Goal: Task Accomplishment & Management: Complete application form

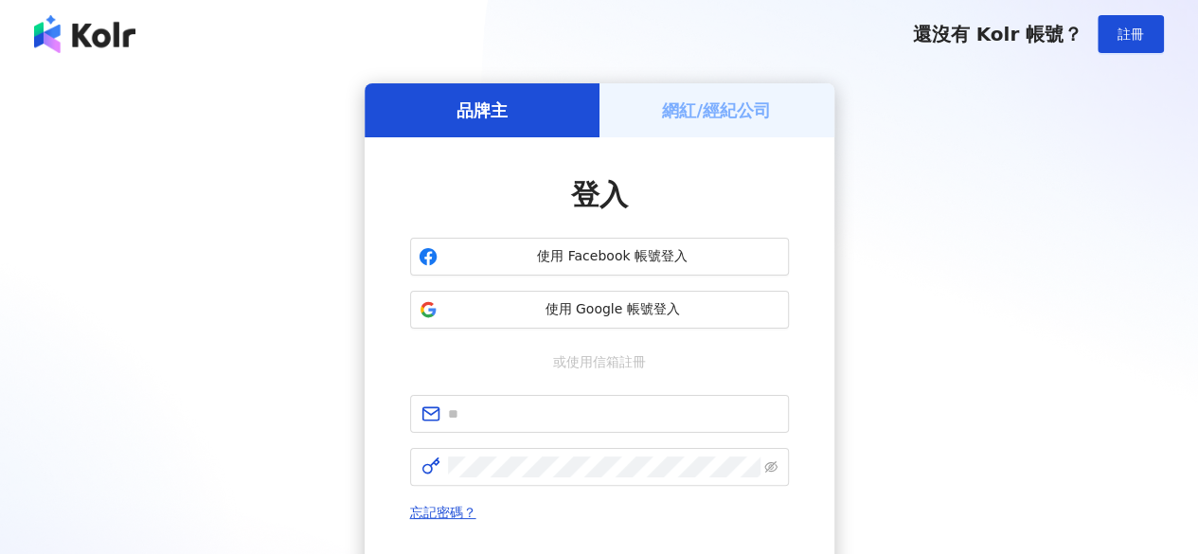
click at [697, 102] on h5 "網紅/經紀公司" at bounding box center [716, 110] width 109 height 24
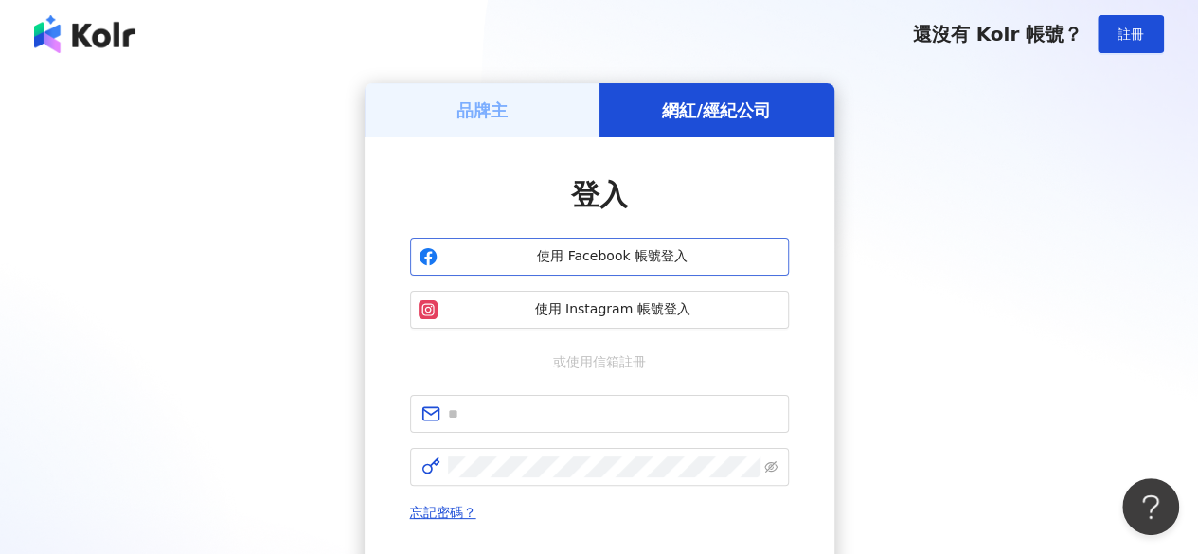
click at [613, 255] on span "使用 Facebook 帳號登入" at bounding box center [612, 256] width 335 height 19
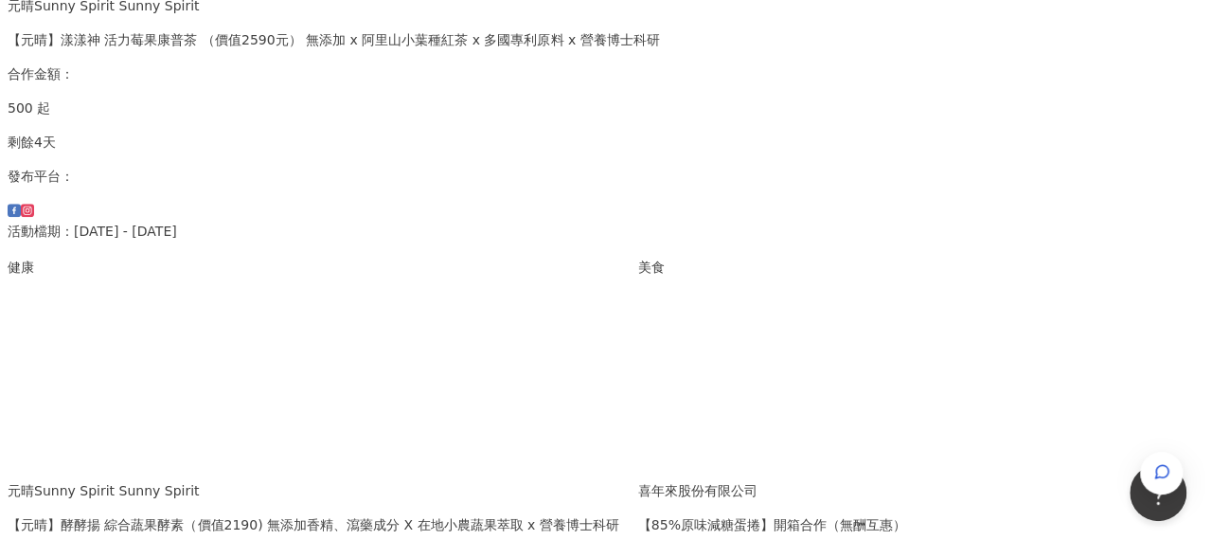
scroll to position [757, 0]
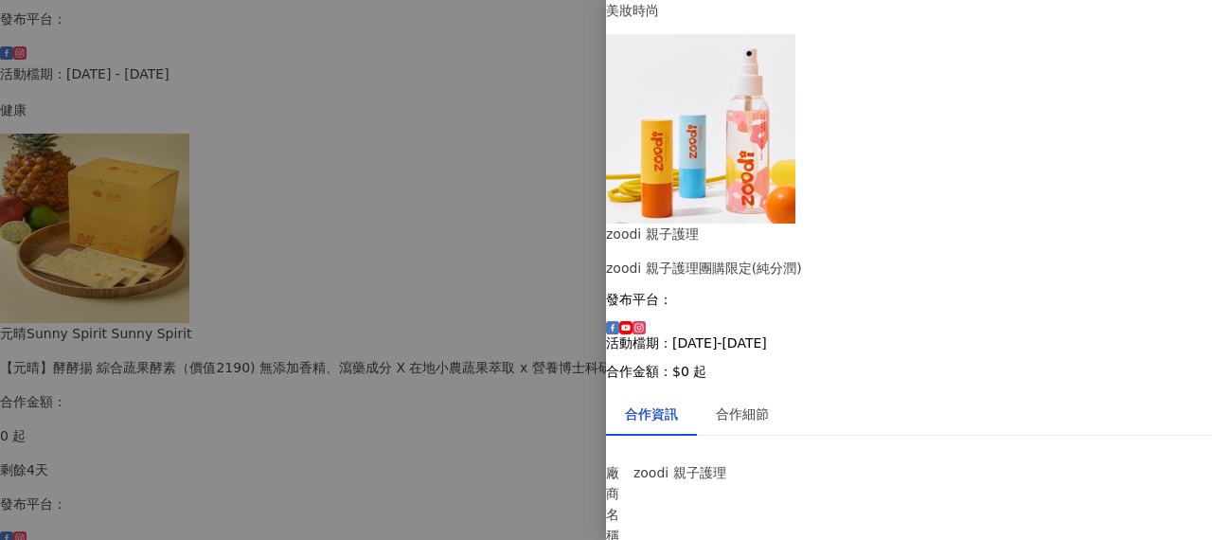
scroll to position [0, 0]
click at [769, 403] on div "合作細節" at bounding box center [742, 413] width 53 height 21
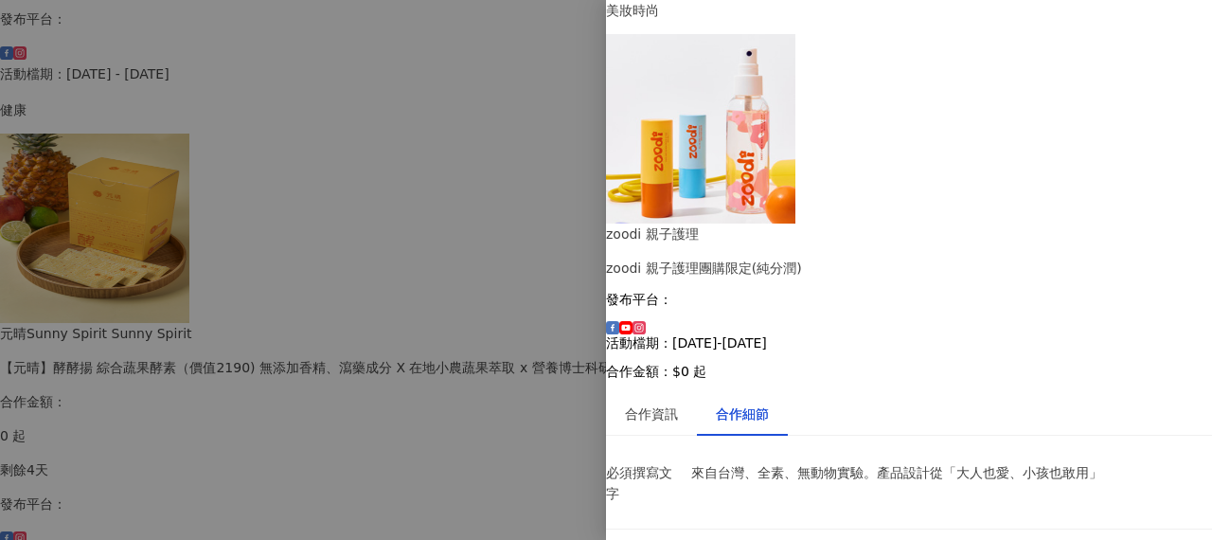
click at [527, 0] on div at bounding box center [606, 270] width 1212 height 540
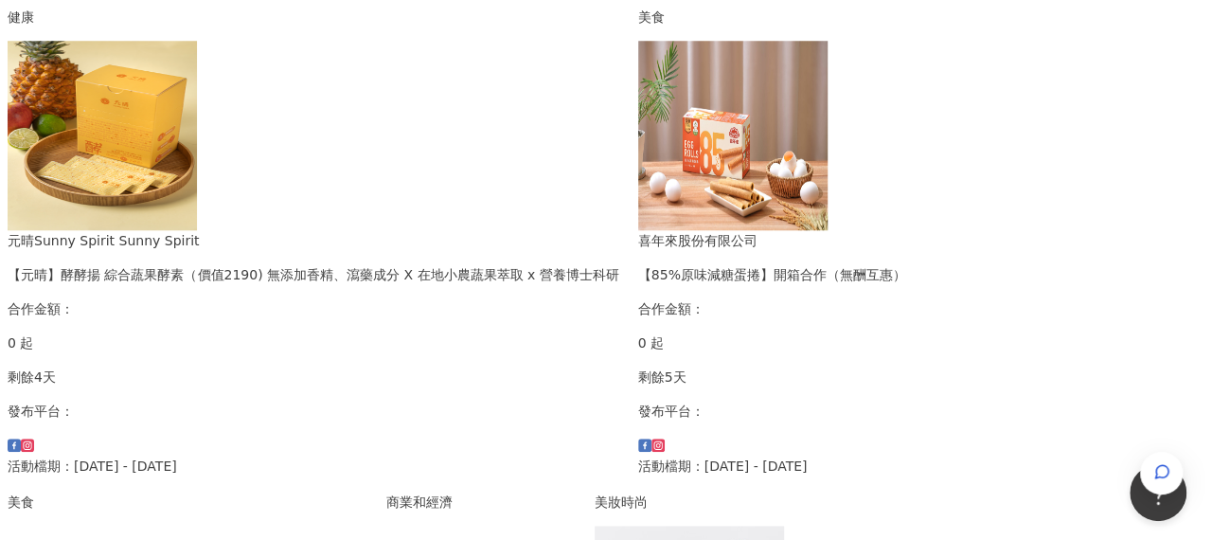
scroll to position [1136, 0]
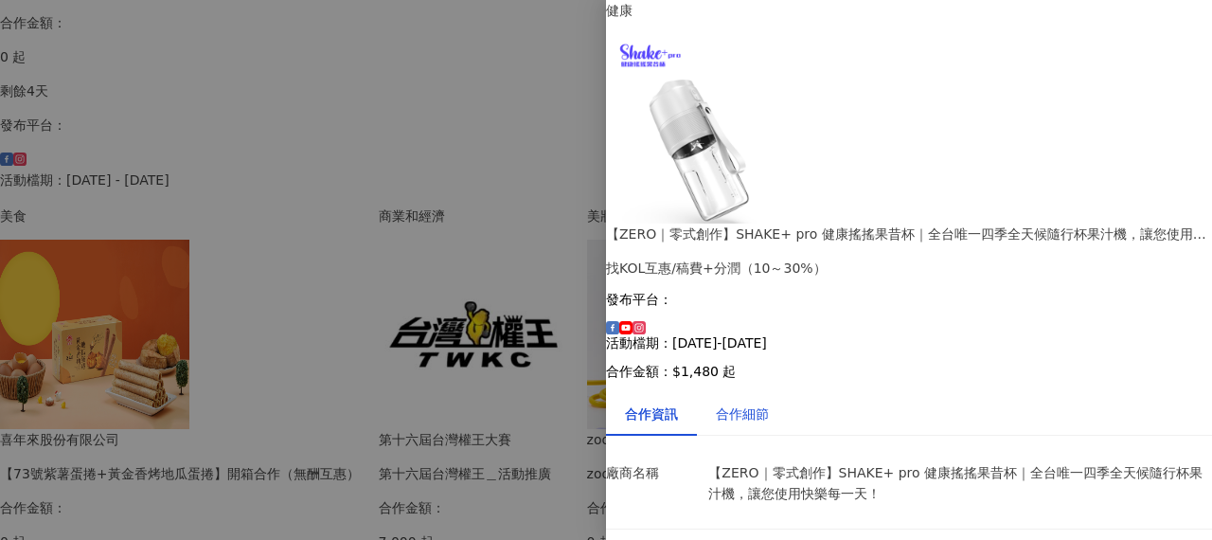
click at [769, 403] on div "合作細節" at bounding box center [742, 413] width 53 height 21
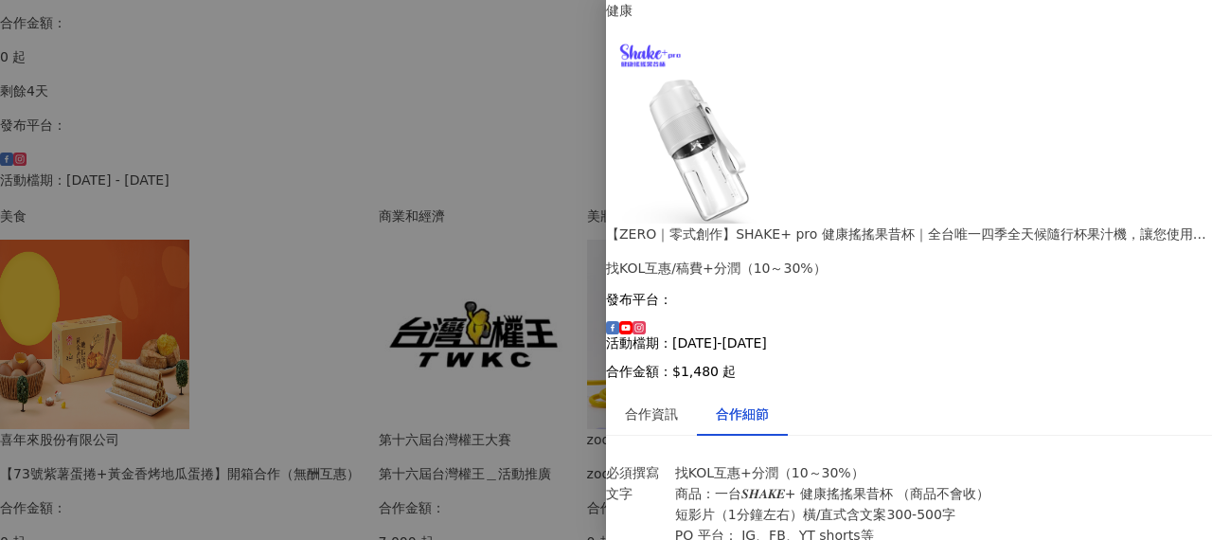
scroll to position [0, 0]
click at [754, 403] on div "合作細節" at bounding box center [742, 413] width 53 height 21
click at [658, 403] on div "合作資訊" at bounding box center [651, 413] width 53 height 21
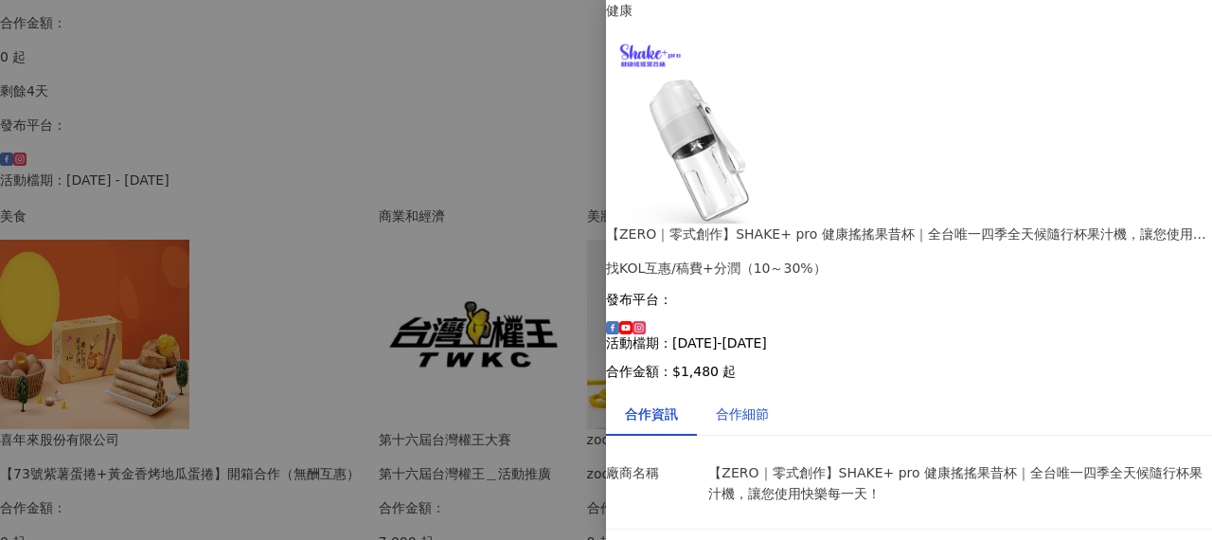
click at [763, 403] on div "合作細節" at bounding box center [742, 413] width 53 height 21
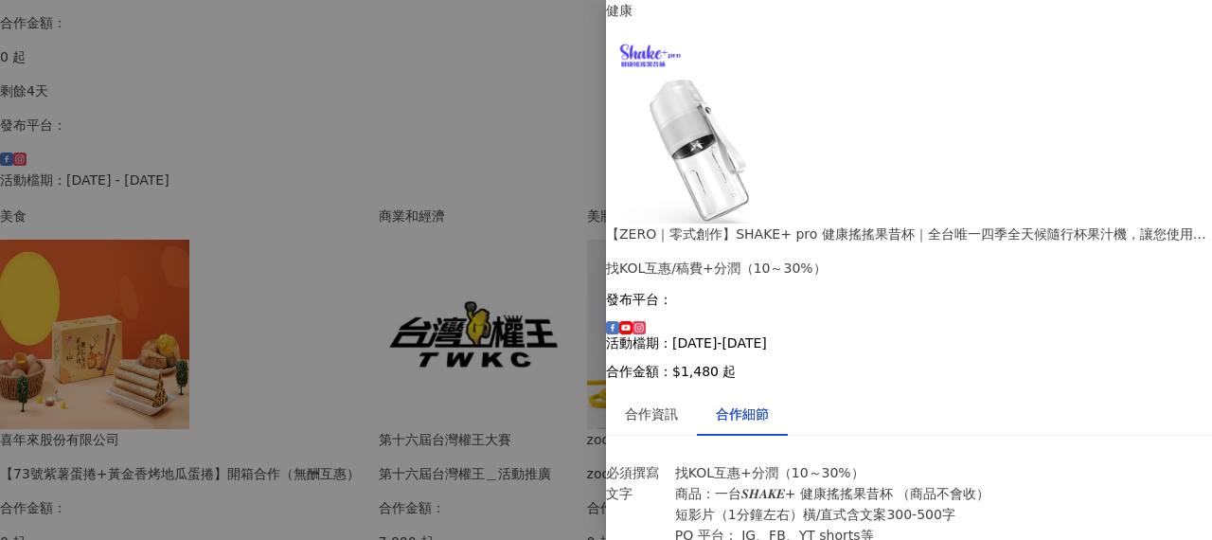
scroll to position [379, 0]
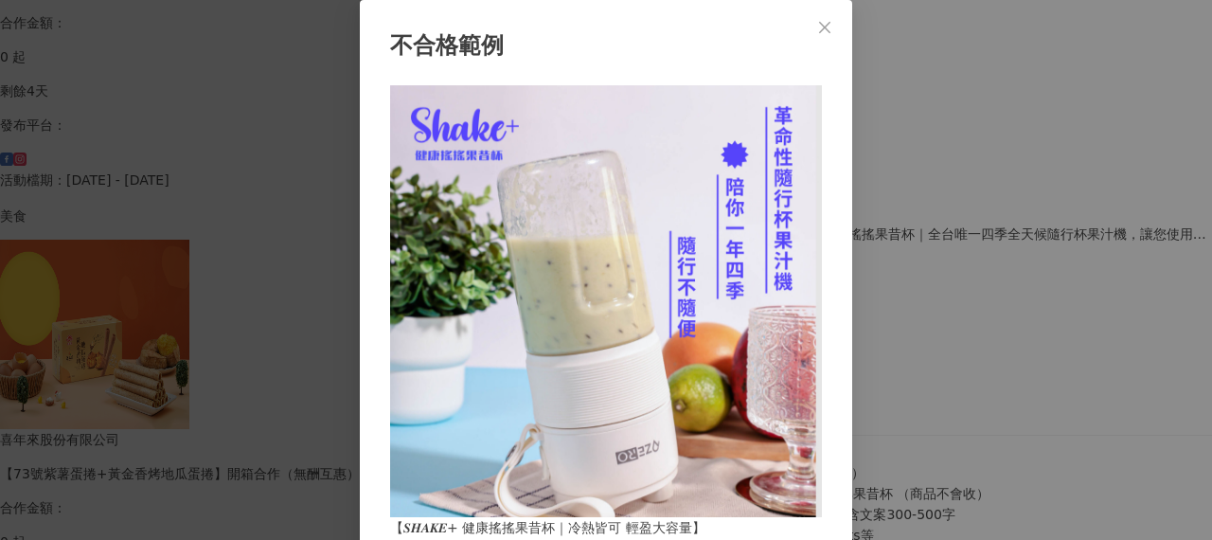
click at [970, 191] on div "不合格範例 【𝑺𝑯𝑨𝑲𝑬+ 健康搖搖果昔杯｜冷熱皆可 輕盈大容量】" at bounding box center [606, 270] width 1212 height 540
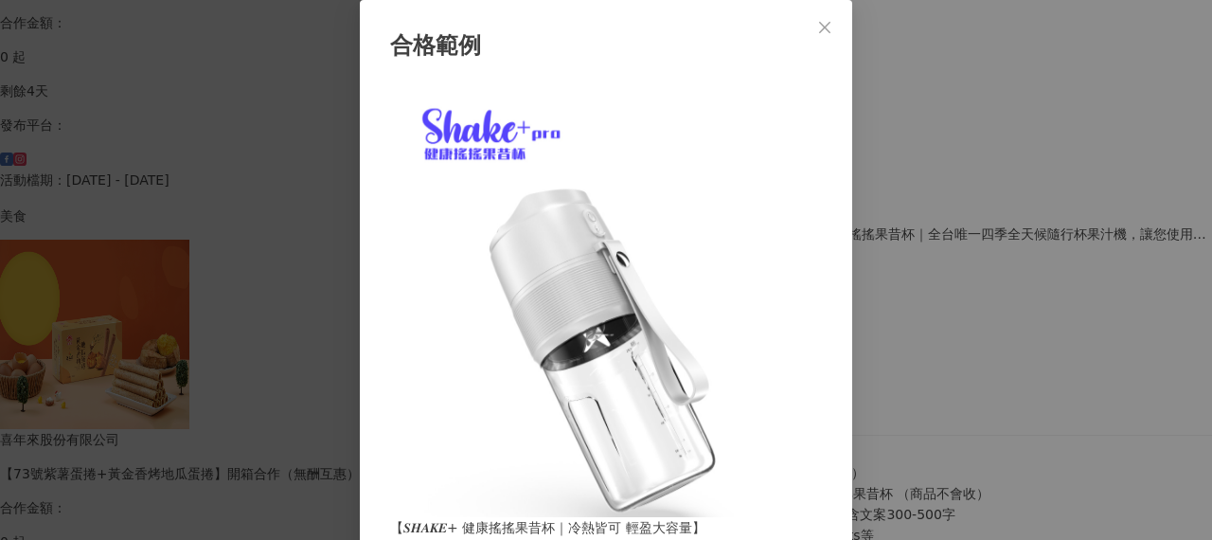
click at [939, 149] on div "合格範例 【𝑺𝑯𝑨𝑲𝑬+ 健康搖搖果昔杯｜冷熱皆可 輕盈大容量】" at bounding box center [606, 270] width 1212 height 540
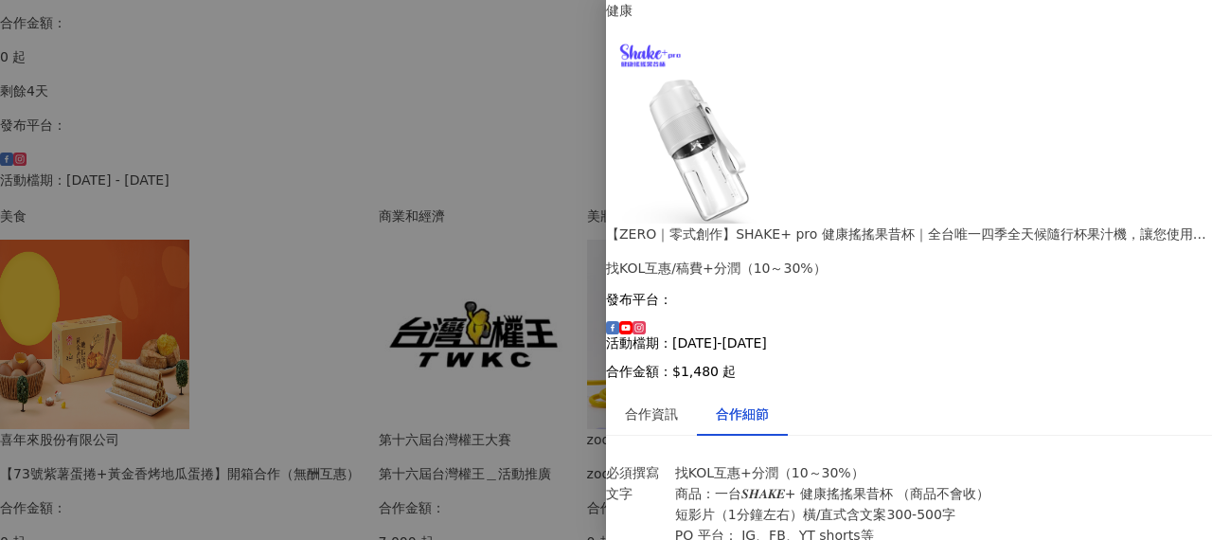
click at [547, 57] on div at bounding box center [606, 270] width 1212 height 540
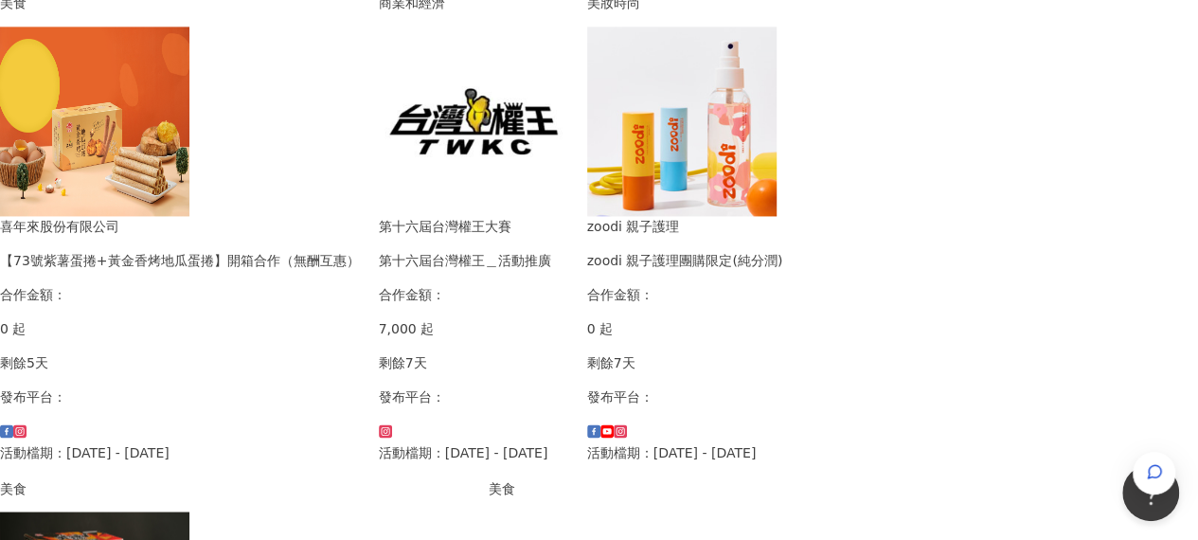
scroll to position [1420, 0]
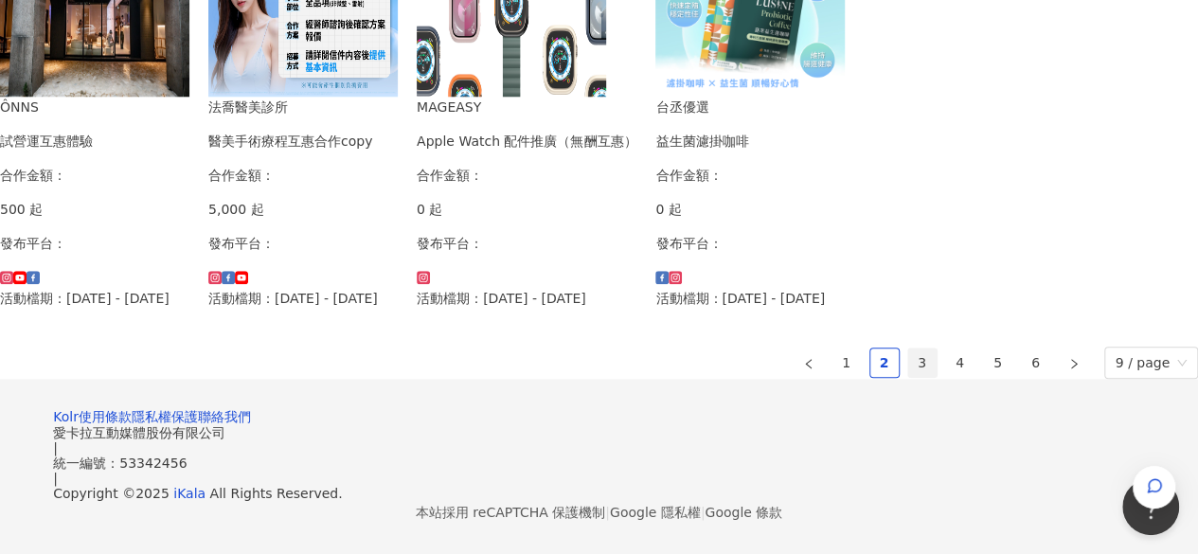
click at [908, 348] on link "3" at bounding box center [922, 362] width 28 height 28
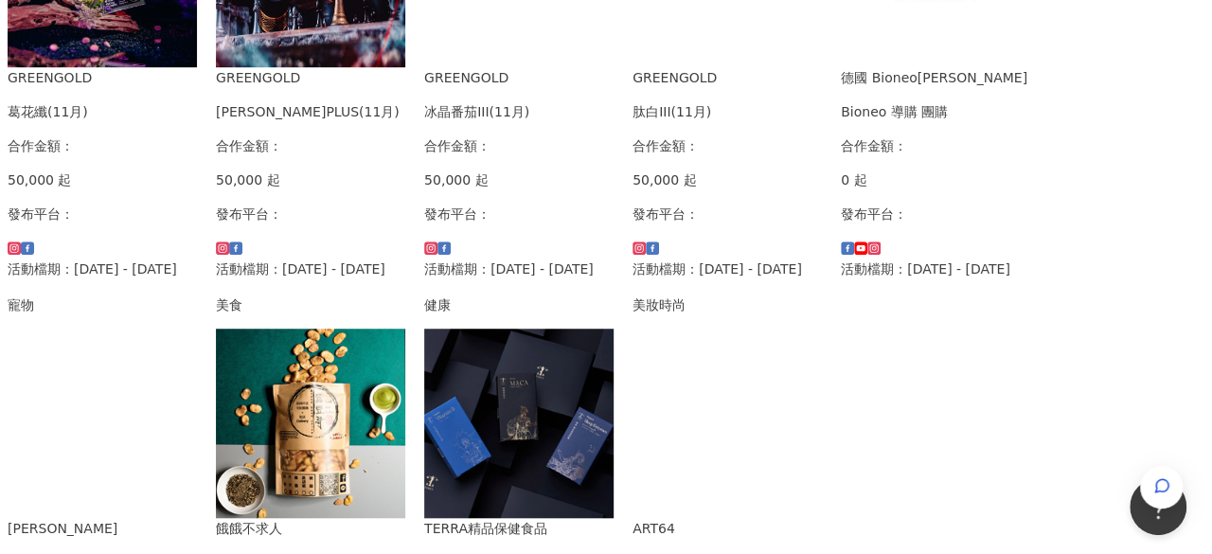
scroll to position [638, 0]
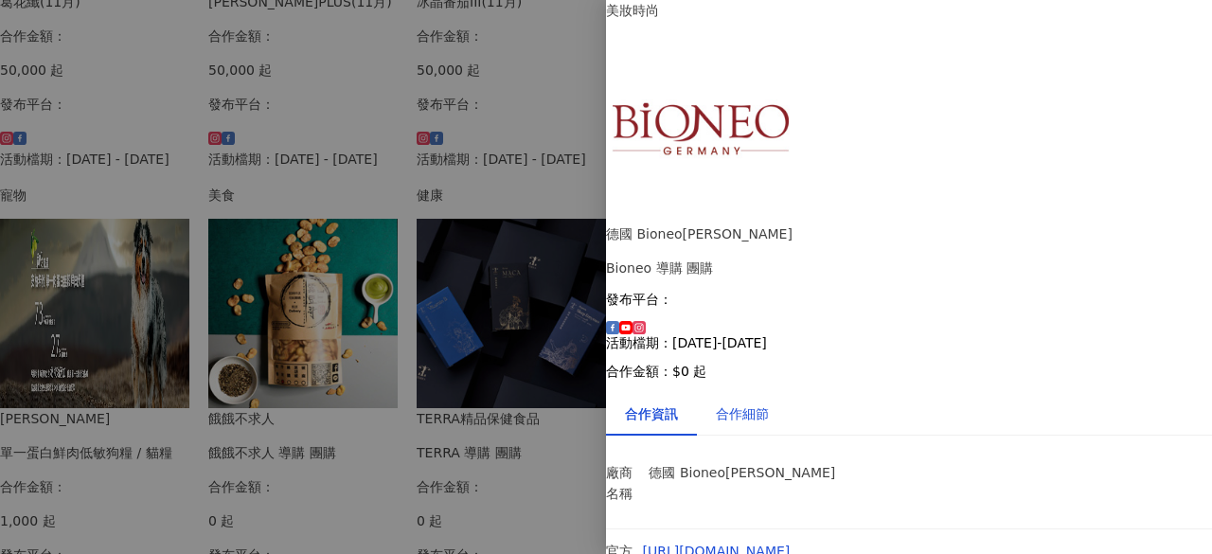
click at [769, 403] on div "合作細節" at bounding box center [742, 413] width 53 height 21
click at [667, 403] on div "合作資訊" at bounding box center [651, 413] width 53 height 21
click at [523, 33] on div at bounding box center [606, 277] width 1212 height 554
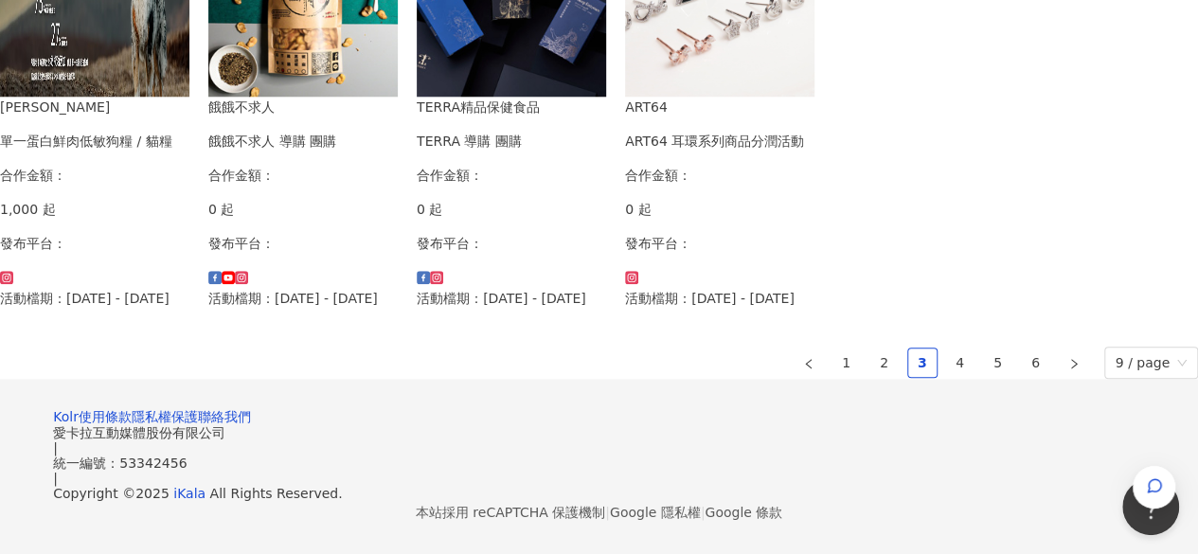
scroll to position [1301, 0]
click at [946, 348] on link "4" at bounding box center [960, 362] width 28 height 28
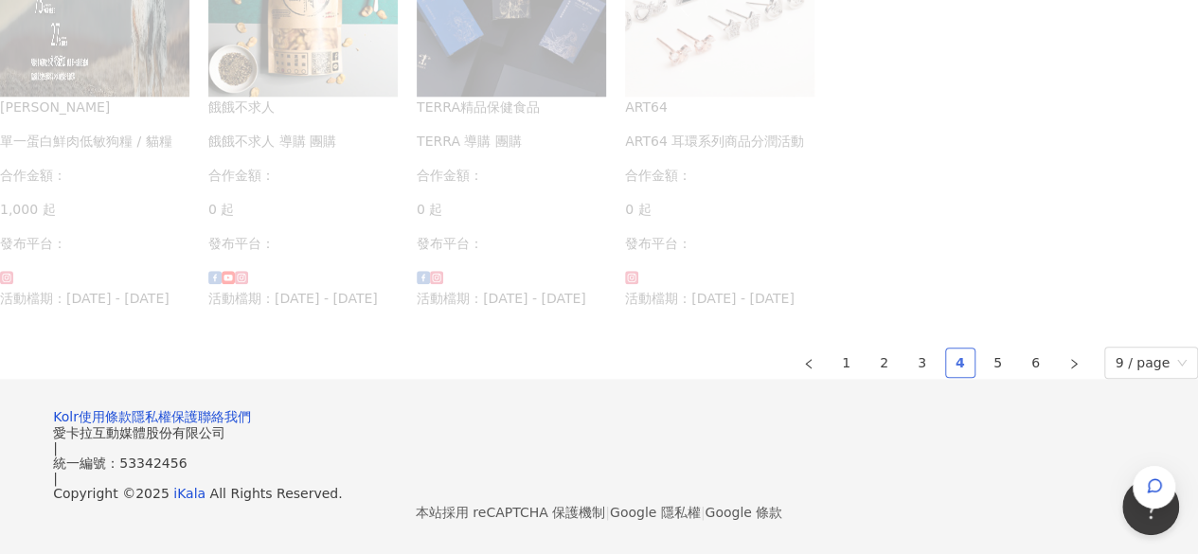
click at [946, 348] on link "4" at bounding box center [960, 362] width 28 height 28
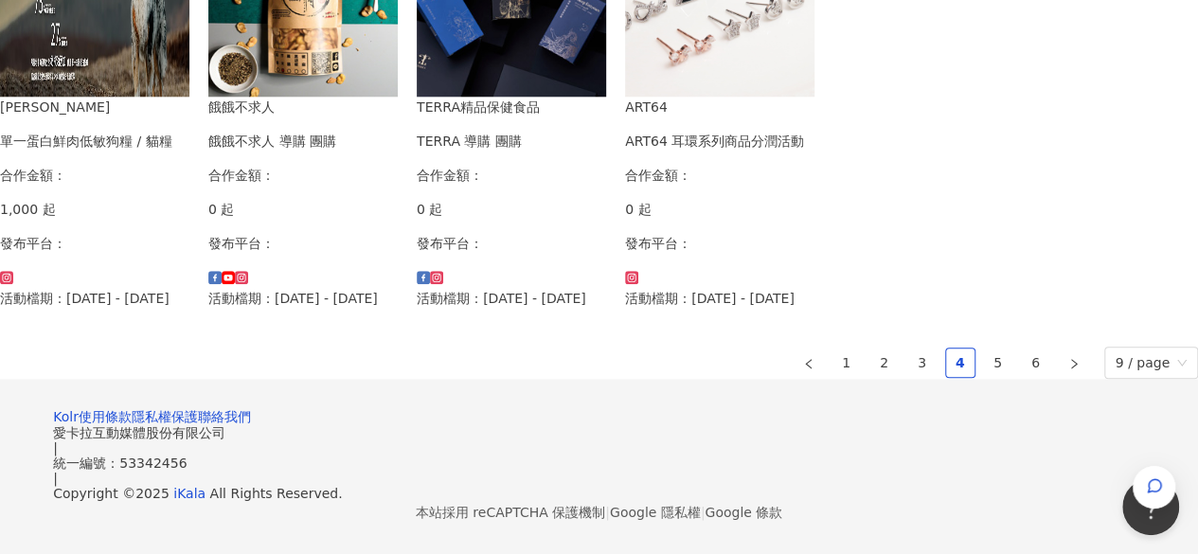
scroll to position [1325, 0]
click at [984, 348] on link "5" at bounding box center [998, 362] width 28 height 28
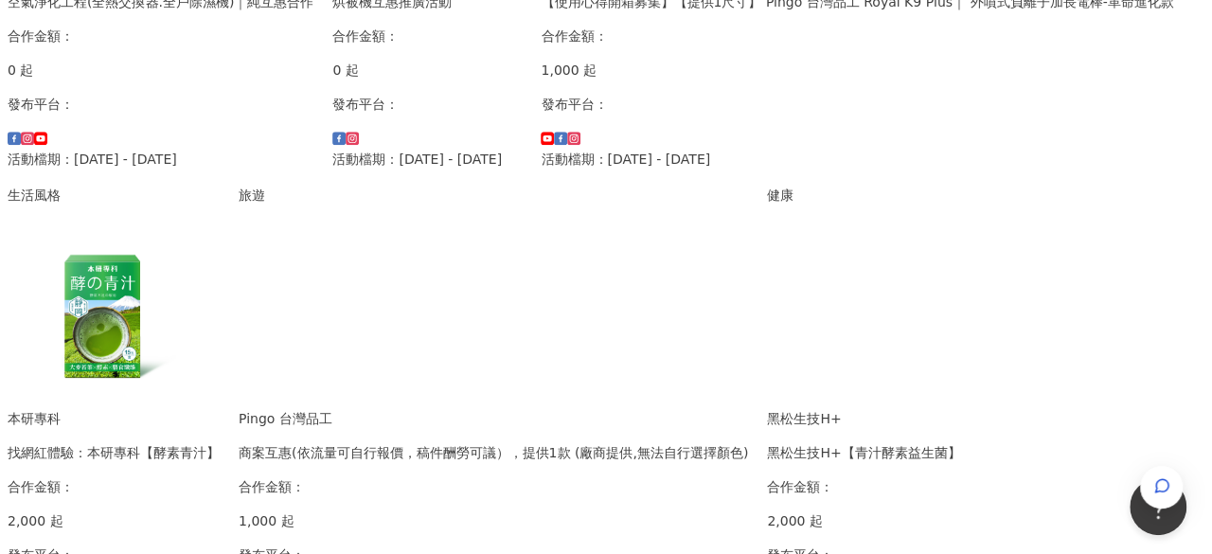
scroll to position [1183, 0]
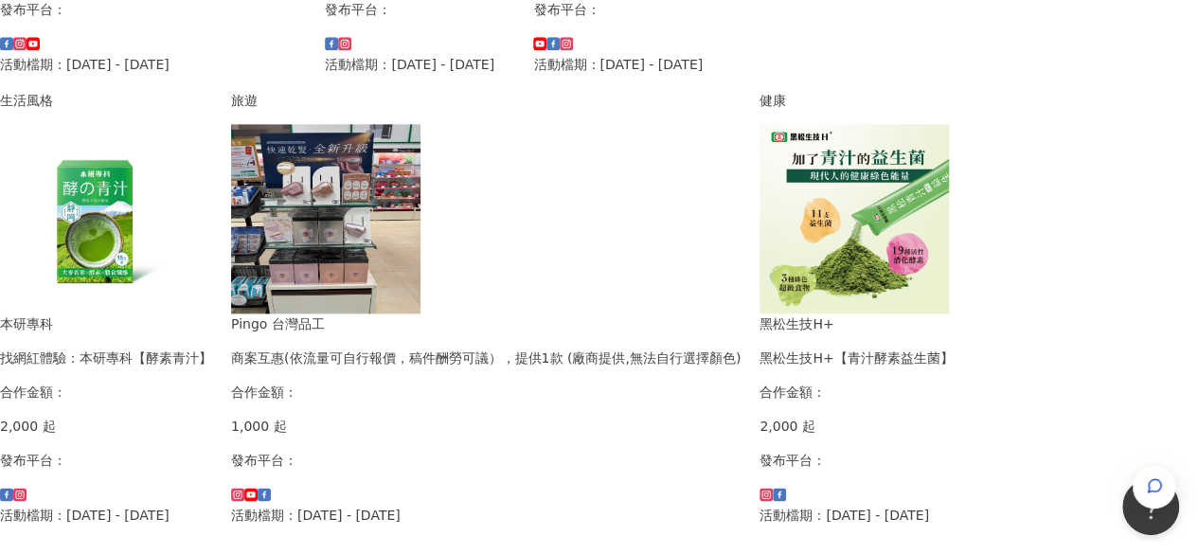
click at [949, 236] on img at bounding box center [853, 218] width 189 height 189
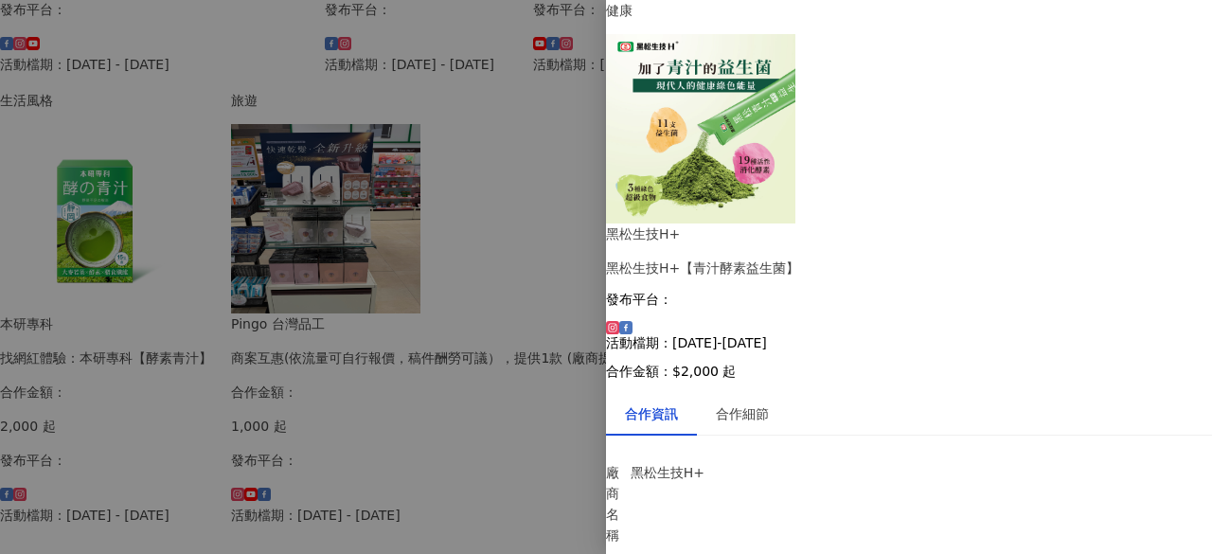
scroll to position [131, 0]
click at [754, 403] on div "合作細節" at bounding box center [742, 413] width 53 height 21
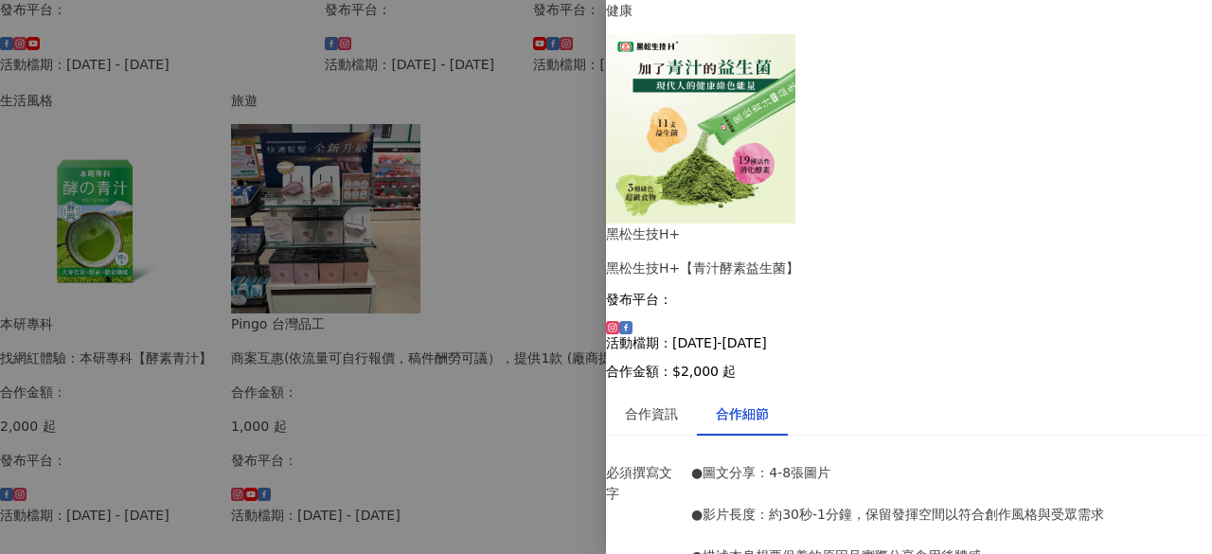
scroll to position [439, 0]
drag, startPoint x: 858, startPoint y: 353, endPoint x: 901, endPoint y: 356, distance: 43.6
copy span "小麥若葉"
click at [536, 46] on div at bounding box center [606, 277] width 1212 height 554
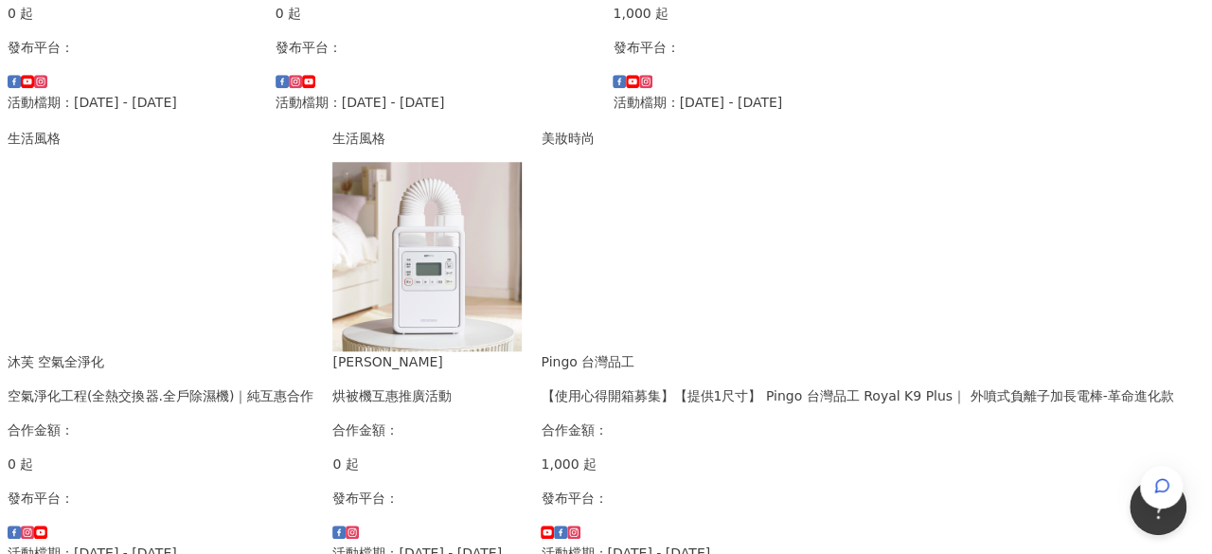
scroll to position [615, 0]
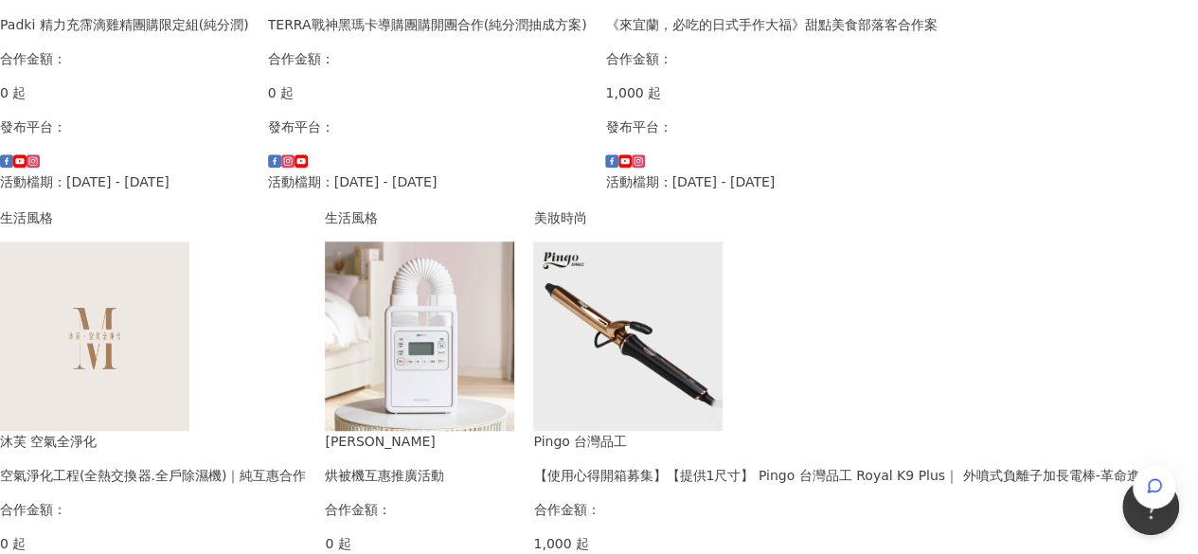
click at [189, 249] on img at bounding box center [94, 335] width 189 height 189
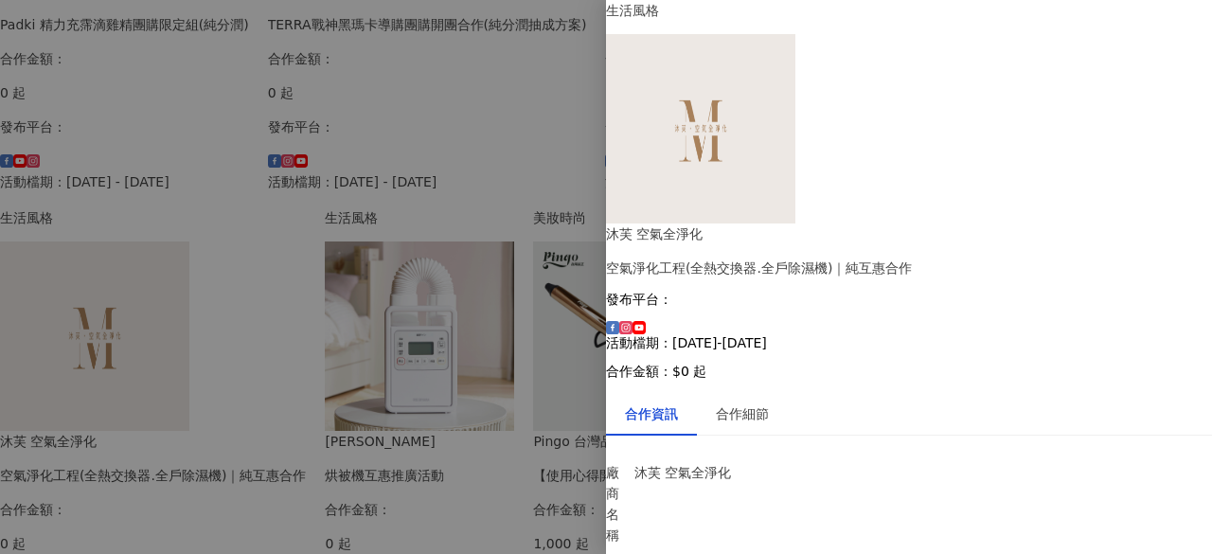
scroll to position [297, 0]
drag, startPoint x: 892, startPoint y: 382, endPoint x: 1020, endPoint y: 387, distance: 127.9
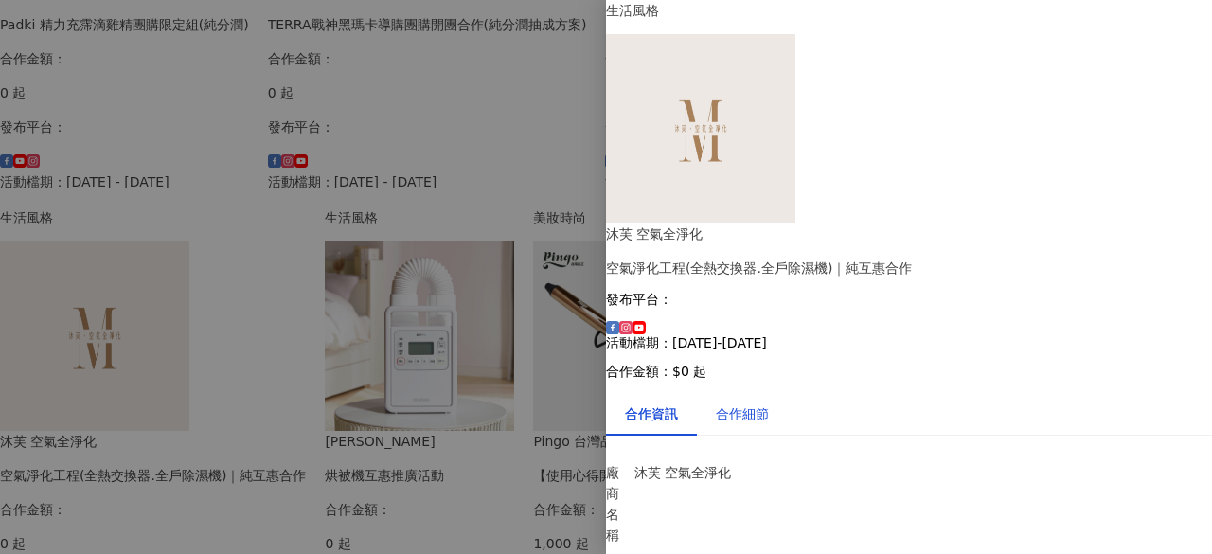
click at [755, 403] on div "合作細節" at bounding box center [742, 413] width 53 height 21
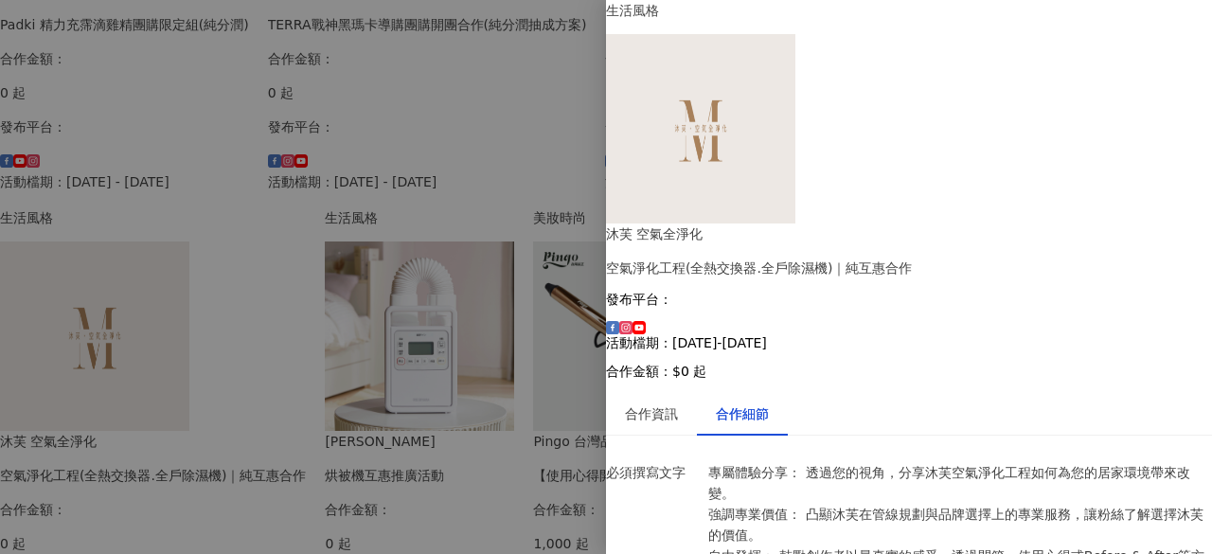
scroll to position [146, 0]
drag, startPoint x: 869, startPoint y: 350, endPoint x: 1075, endPoint y: 353, distance: 206.4
drag, startPoint x: 839, startPoint y: 353, endPoint x: 950, endPoint y: 376, distance: 113.1
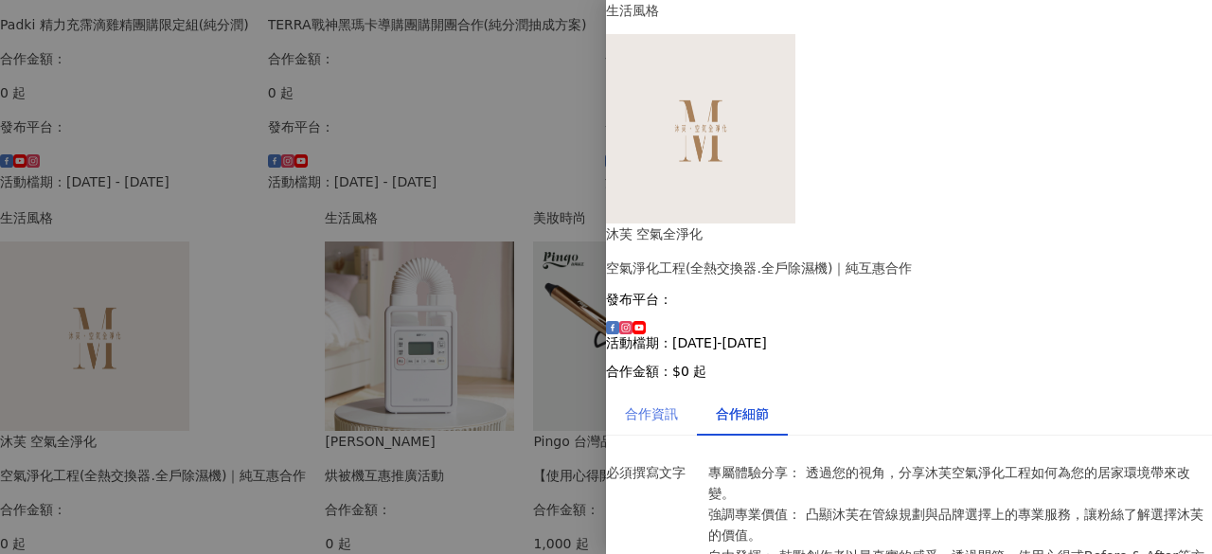
click at [664, 392] on div "合作資訊" at bounding box center [651, 414] width 91 height 44
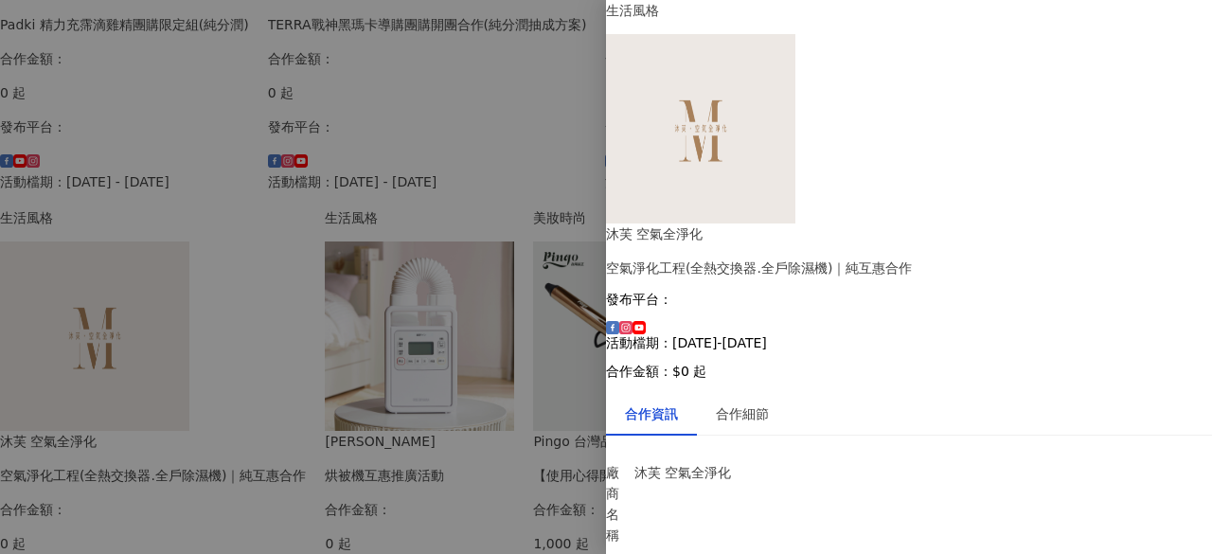
click at [532, 47] on div at bounding box center [606, 277] width 1212 height 554
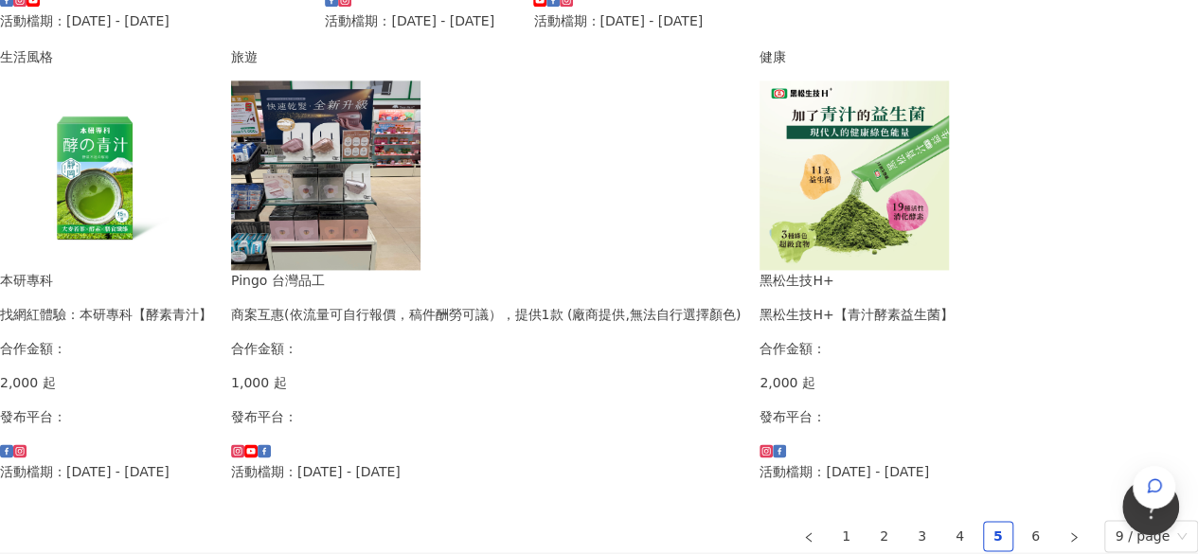
scroll to position [1373, 0]
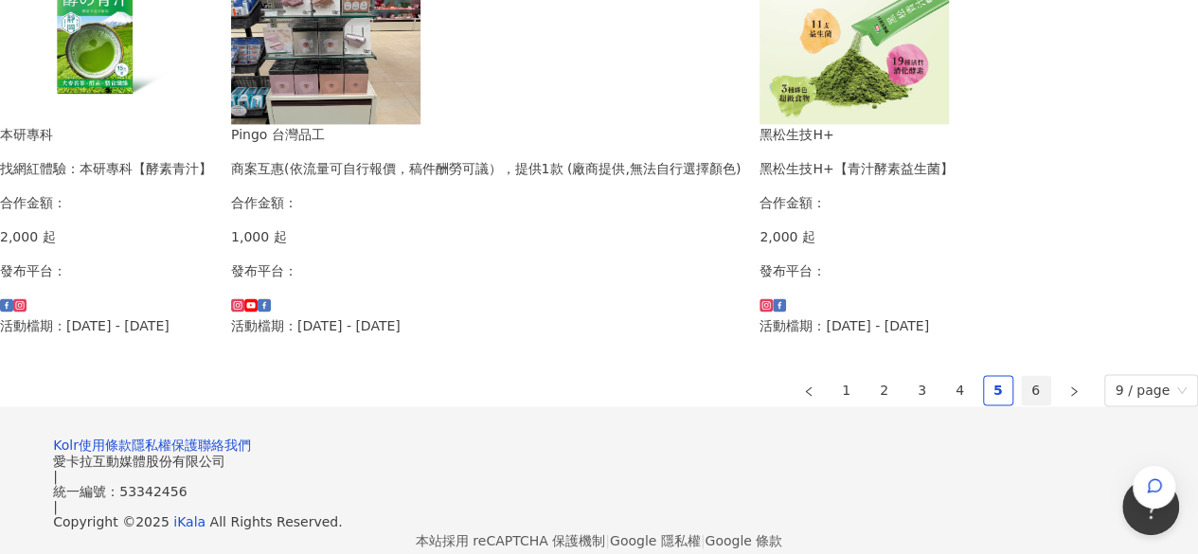
click at [1022, 376] on link "6" at bounding box center [1036, 390] width 28 height 28
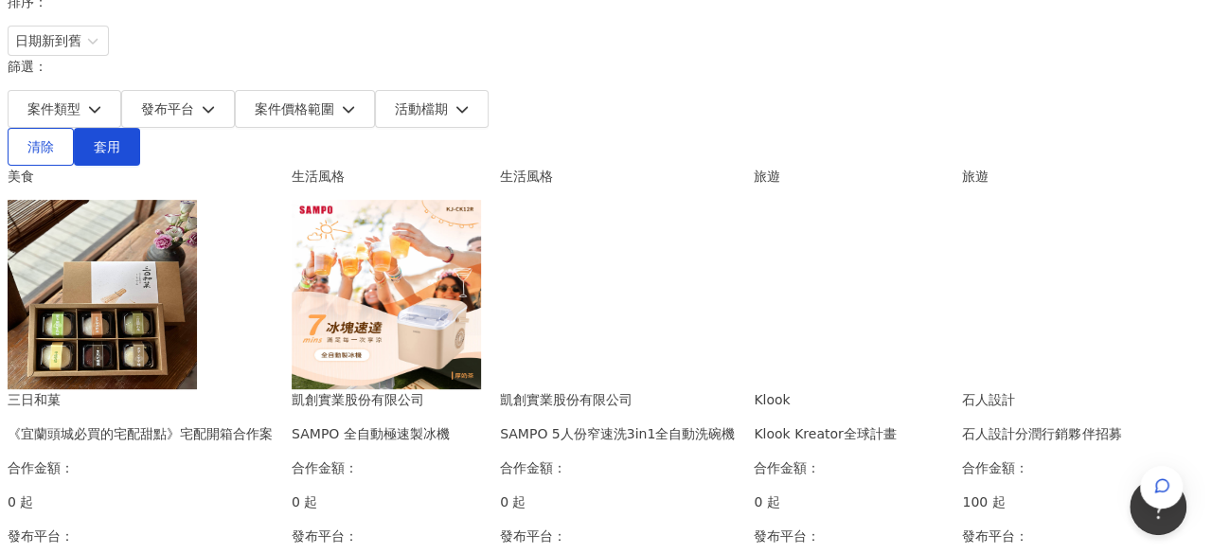
scroll to position [246, 0]
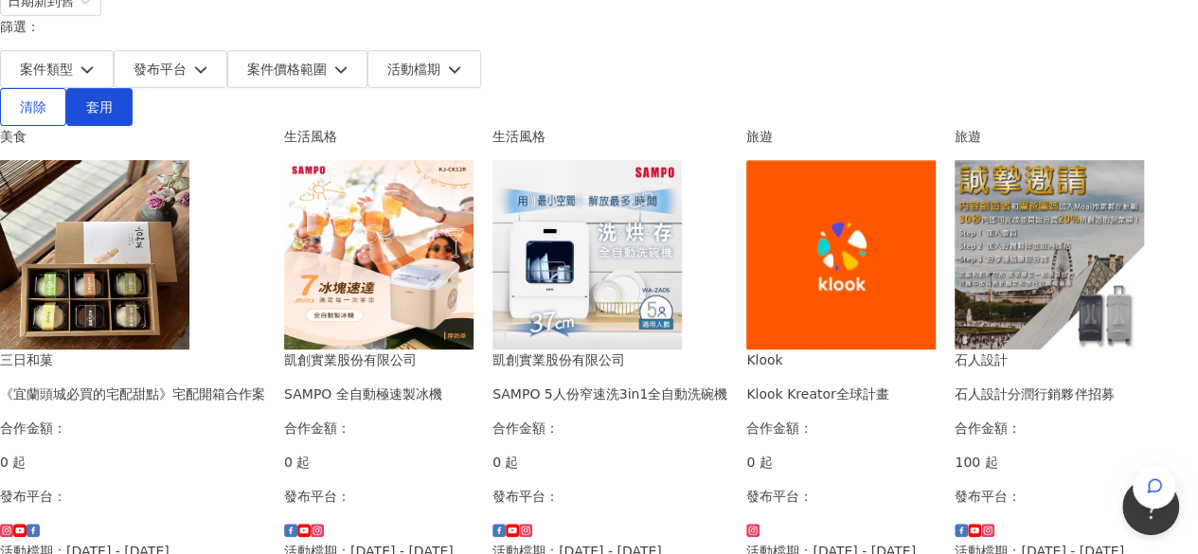
click at [682, 238] on img at bounding box center [586, 254] width 189 height 189
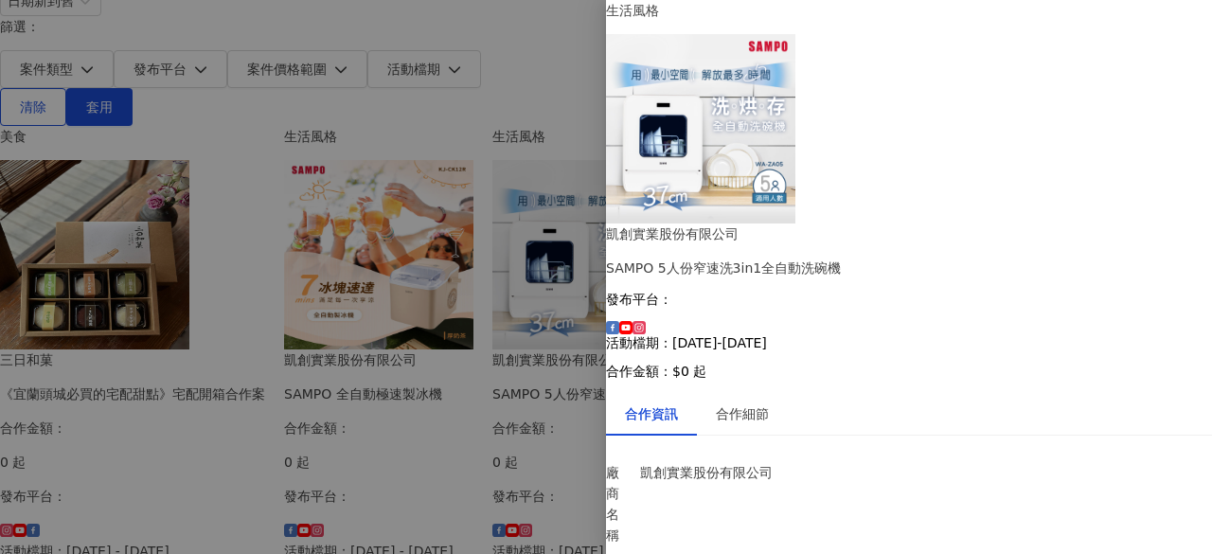
scroll to position [0, 0]
click at [769, 403] on div "合作細節" at bounding box center [742, 413] width 53 height 21
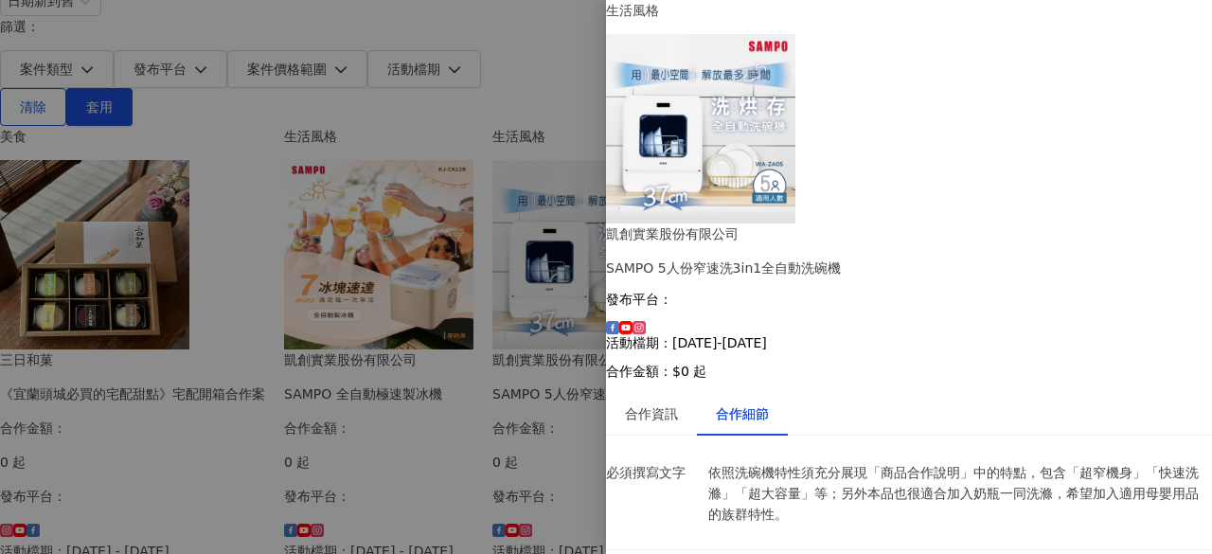
scroll to position [95, 0]
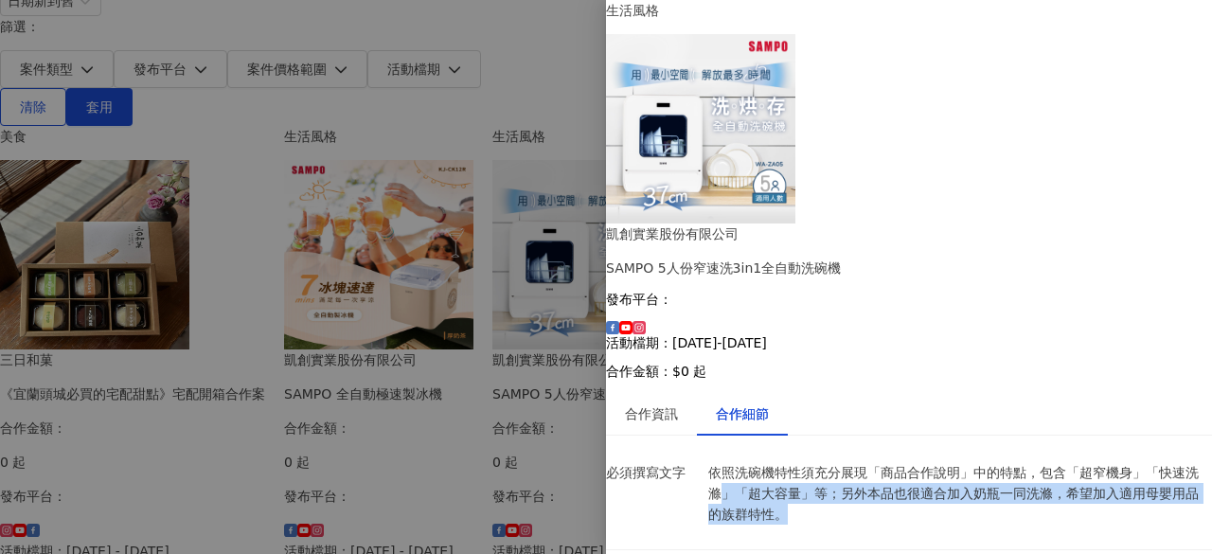
drag, startPoint x: 788, startPoint y: 219, endPoint x: 1043, endPoint y: 251, distance: 257.6
click at [1043, 451] on li "必須撰寫文字 依照洗碗機特性須充分展現「商品合作說明」中的特點，包含「超窄機身」「快速洗滌」「超大容量」等；另外本品也很適合加入奶瓶一同洗滌，希望加入適用母嬰…" at bounding box center [909, 500] width 606 height 99
click at [881, 462] on p "依照洗碗機特性須充分展現「商品合作說明」中的特點，包含「超窄機身」「快速洗滌」「超大容量」等；另外本品也很適合加入奶瓶一同洗滌，希望加入適用母嬰用品的族群特性。" at bounding box center [960, 493] width 504 height 62
drag, startPoint x: 803, startPoint y: 226, endPoint x: 827, endPoint y: 232, distance: 25.3
click at [827, 462] on p "依照洗碗機特性須充分展現「商品合作說明」中的特點，包含「超窄機身」「快速洗滌」「超大容量」等；另外本品也很適合加入奶瓶一同洗滌，希望加入適用母嬰用品的族群特性。" at bounding box center [960, 493] width 504 height 62
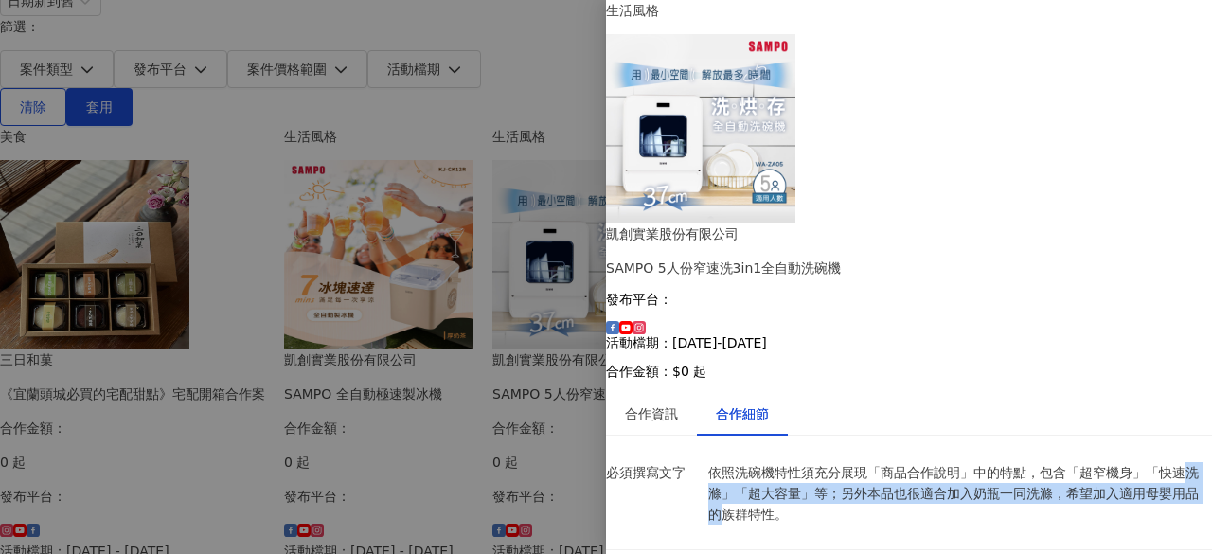
click at [818, 462] on p "依照洗碗機特性須充分展現「商品合作說明」中的特點，包含「超窄機身」「快速洗滌」「超大容量」等；另外本品也很適合加入奶瓶一同洗滌，希望加入適用母嬰用品的族群特性。" at bounding box center [960, 493] width 504 height 62
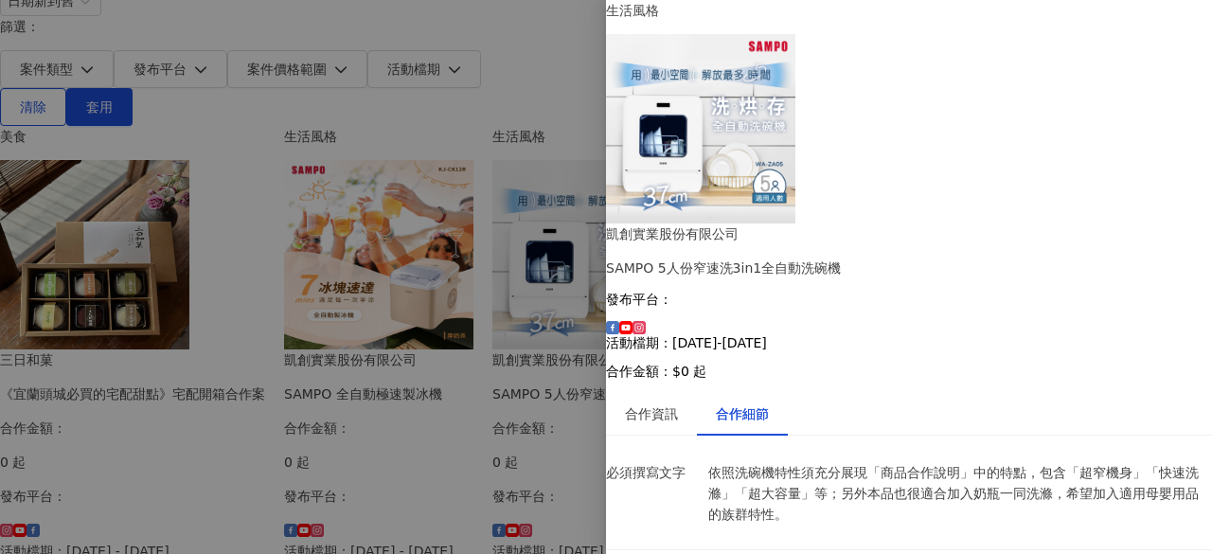
drag, startPoint x: 796, startPoint y: 293, endPoint x: 862, endPoint y: 313, distance: 69.5
drag, startPoint x: 757, startPoint y: 300, endPoint x: 866, endPoint y: 304, distance: 108.9
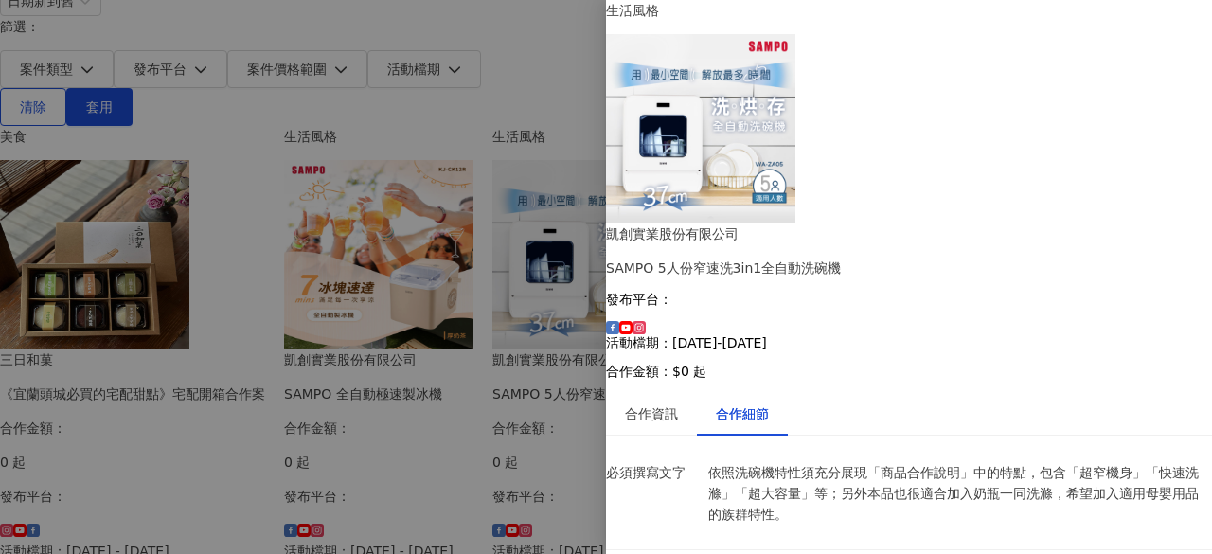
drag, startPoint x: 771, startPoint y: 302, endPoint x: 854, endPoint y: 314, distance: 84.2
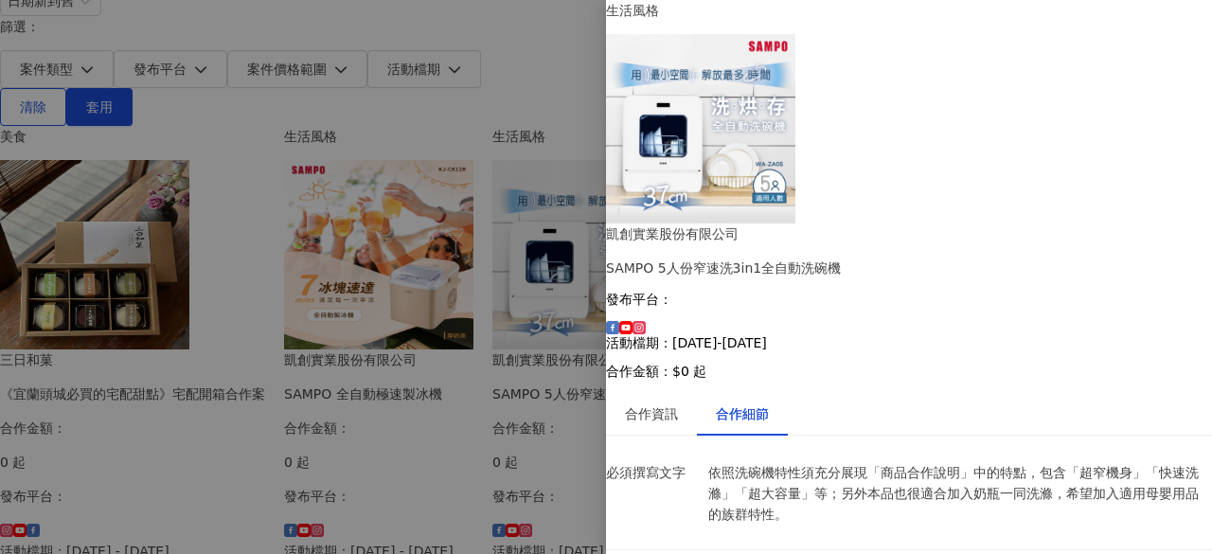
drag, startPoint x: 740, startPoint y: 306, endPoint x: 919, endPoint y: 326, distance: 180.0
drag, startPoint x: 766, startPoint y: 304, endPoint x: 894, endPoint y: 301, distance: 127.8
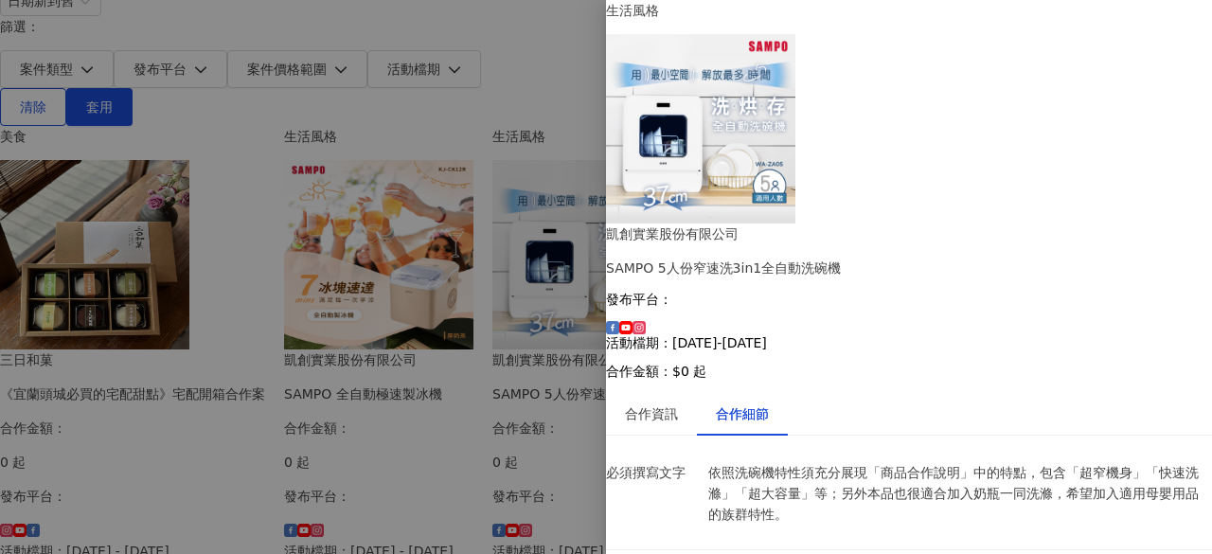
drag, startPoint x: 778, startPoint y: 319, endPoint x: 904, endPoint y: 319, distance: 125.9
drag, startPoint x: 774, startPoint y: 318, endPoint x: 894, endPoint y: 327, distance: 119.6
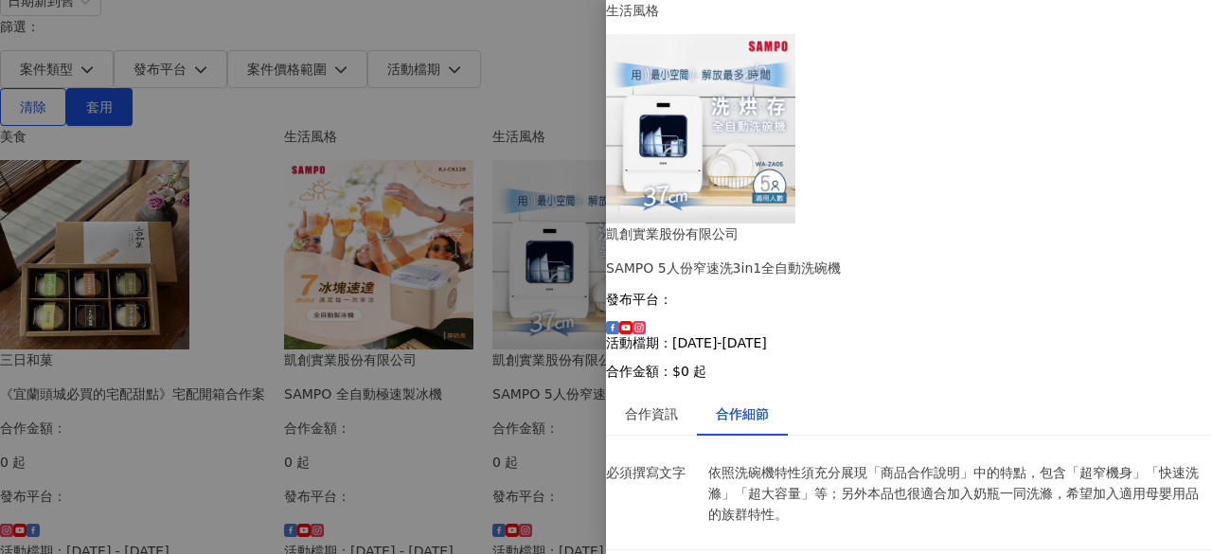
drag, startPoint x: 788, startPoint y: 342, endPoint x: 913, endPoint y: 344, distance: 125.0
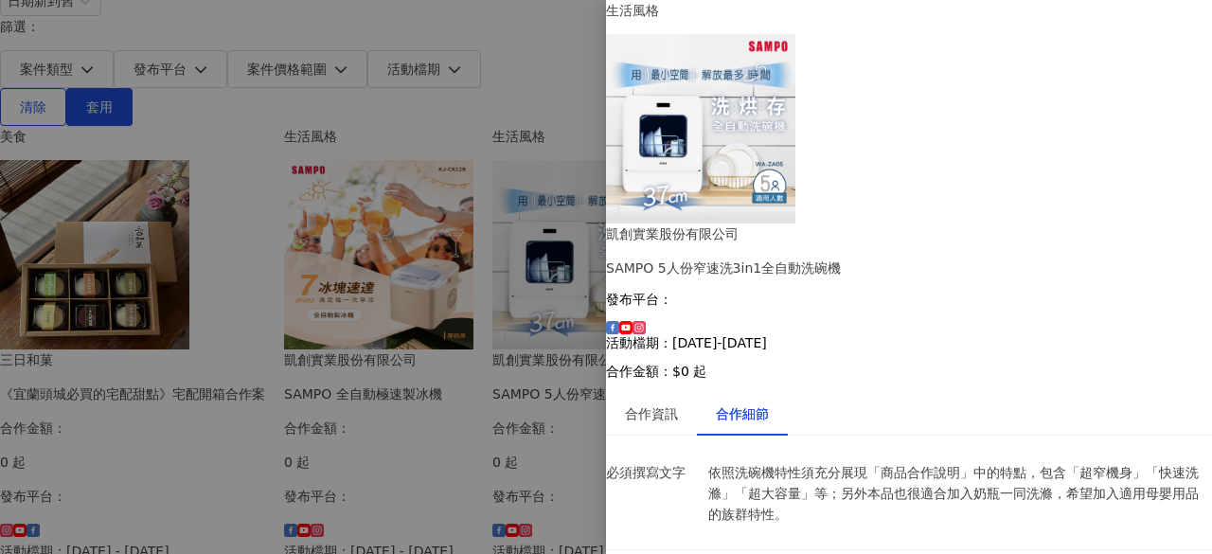
drag, startPoint x: 749, startPoint y: 326, endPoint x: 907, endPoint y: 326, distance: 158.1
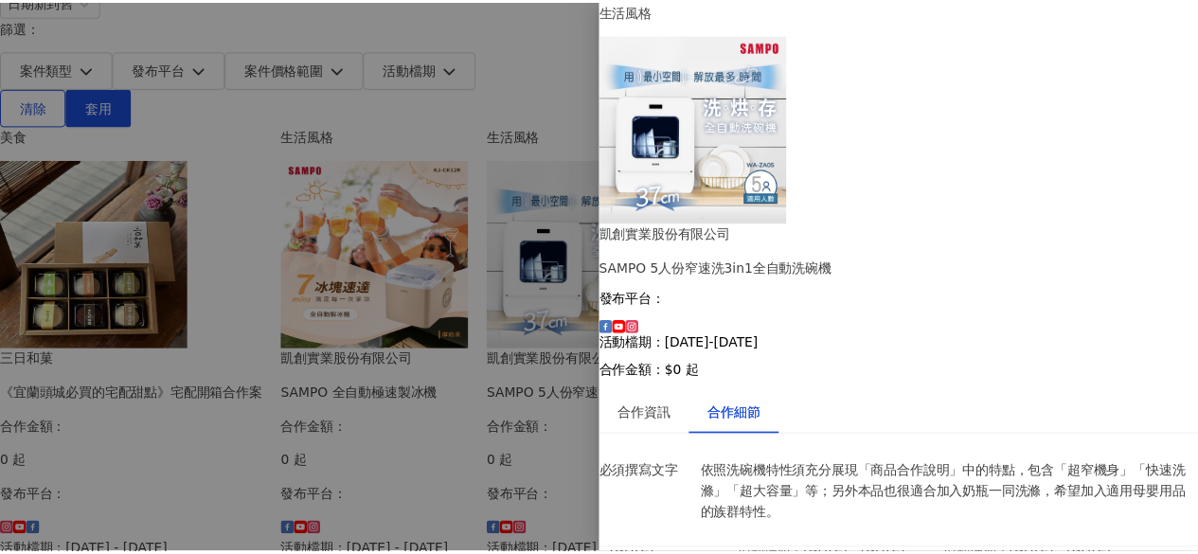
scroll to position [0, 0]
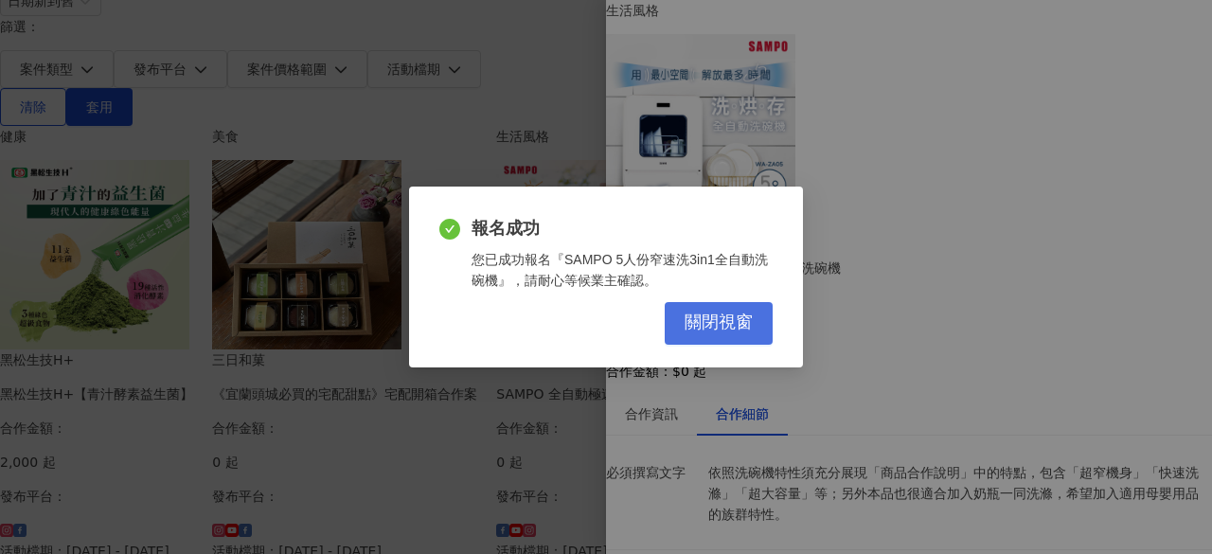
click at [715, 330] on span "關閉視窗" at bounding box center [718, 322] width 68 height 21
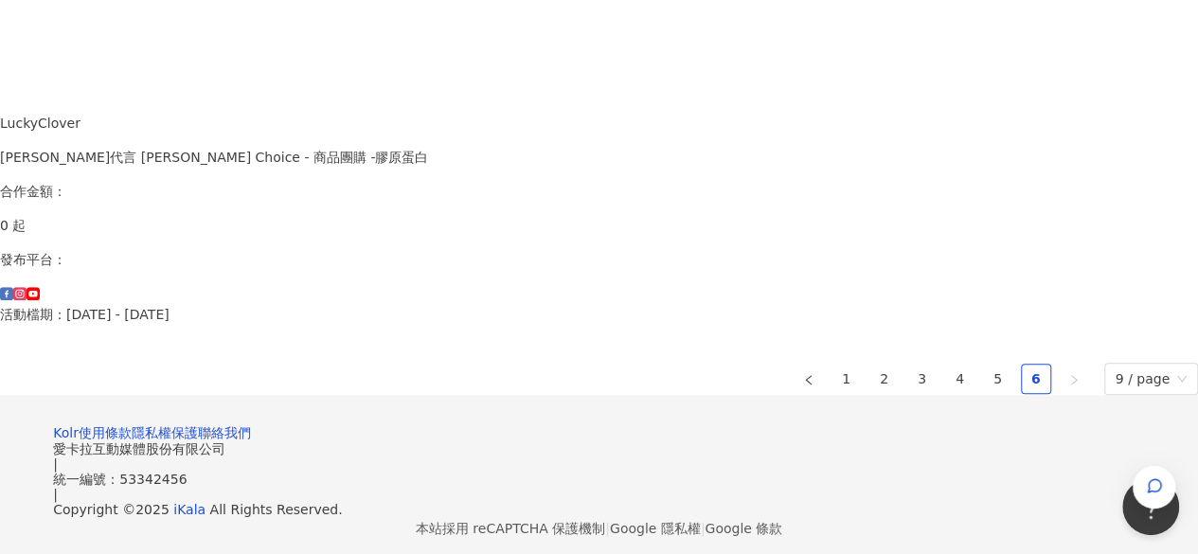
scroll to position [1004, 0]
